Goal: Check status: Check status

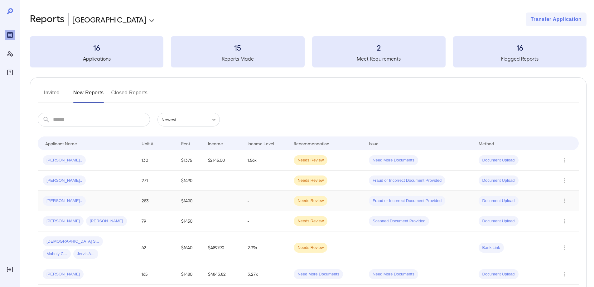
scroll to position [31, 0]
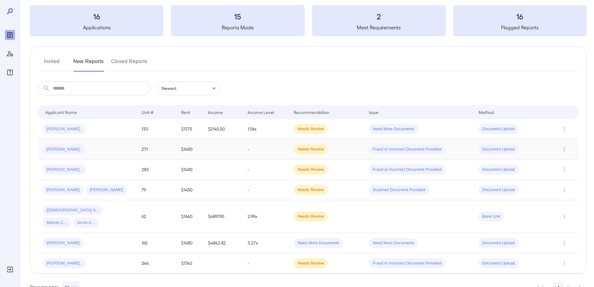
click at [54, 148] on span "[PERSON_NAME].." at bounding box center [64, 149] width 43 height 6
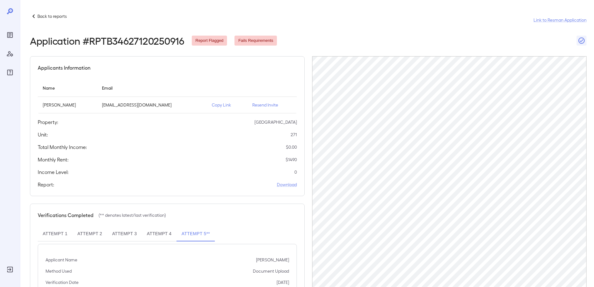
click at [201, 42] on span "Report Flagged" at bounding box center [210, 41] width 36 height 6
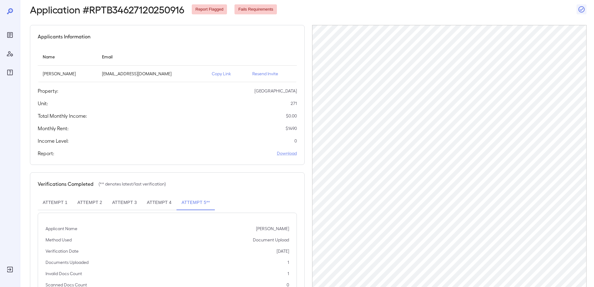
scroll to position [60, 0]
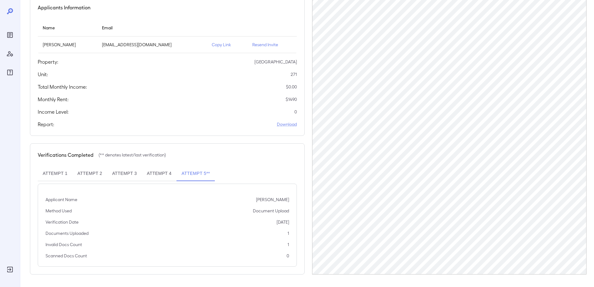
click at [169, 173] on button "Attempt 4" at bounding box center [159, 173] width 35 height 15
click at [58, 171] on button "Attempt 1" at bounding box center [55, 173] width 35 height 15
drag, startPoint x: 196, startPoint y: 172, endPoint x: 259, endPoint y: 172, distance: 63.3
click at [195, 173] on button "Attempt 5**" at bounding box center [196, 173] width 38 height 15
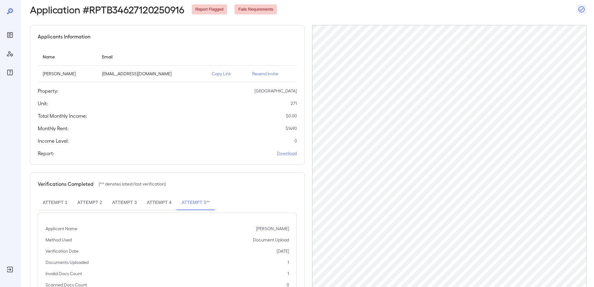
scroll to position [60, 0]
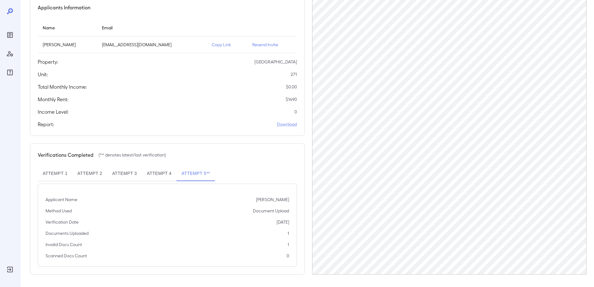
click at [194, 175] on button "Attempt 5**" at bounding box center [196, 173] width 38 height 15
click at [159, 175] on button "Attempt 4" at bounding box center [159, 173] width 35 height 15
click at [189, 173] on button "Attempt 5**" at bounding box center [196, 173] width 38 height 15
click at [49, 174] on button "Attempt 1" at bounding box center [55, 173] width 35 height 15
click at [95, 175] on button "Attempt 2" at bounding box center [89, 173] width 35 height 15
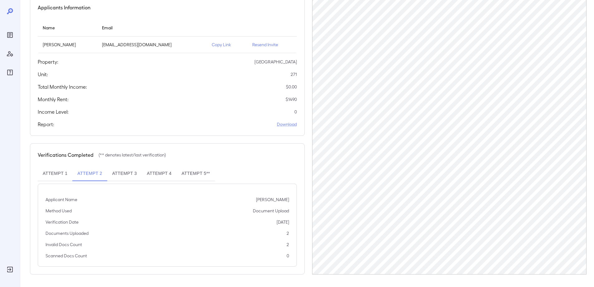
click at [123, 174] on button "Attempt 3" at bounding box center [124, 173] width 35 height 15
click at [159, 176] on button "Attempt 4" at bounding box center [159, 173] width 35 height 15
